Goal: Communication & Community: Answer question/provide support

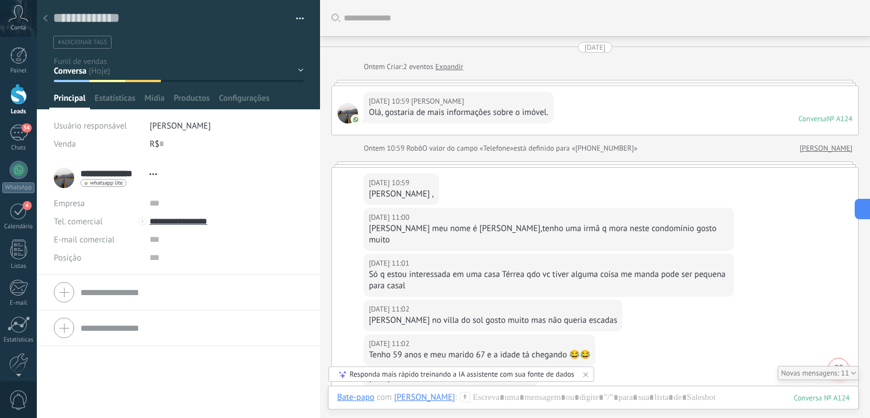
type textarea "**********"
